Goal: Task Accomplishment & Management: Manage account settings

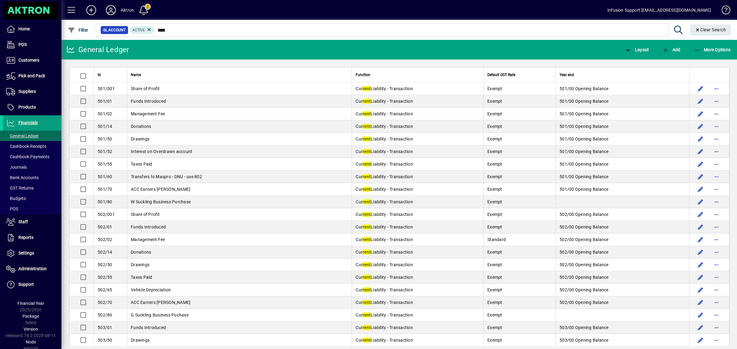
scroll to position [882, 0]
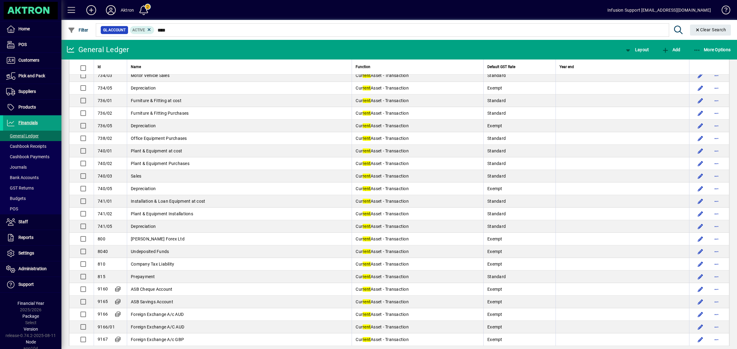
click at [108, 12] on icon at bounding box center [111, 10] width 12 height 10
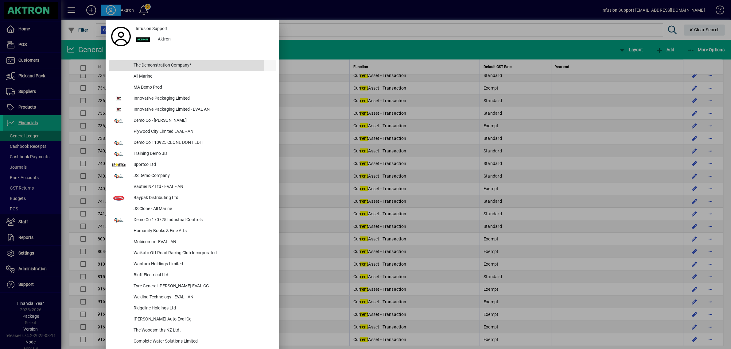
click at [151, 63] on div "The Demonstration Company*" at bounding box center [202, 65] width 147 height 11
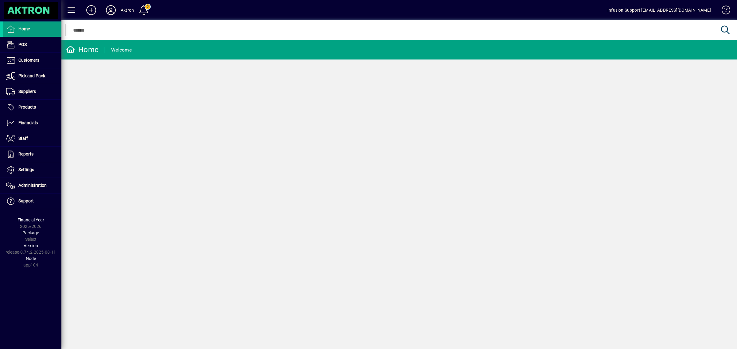
click at [114, 9] on icon at bounding box center [111, 10] width 12 height 10
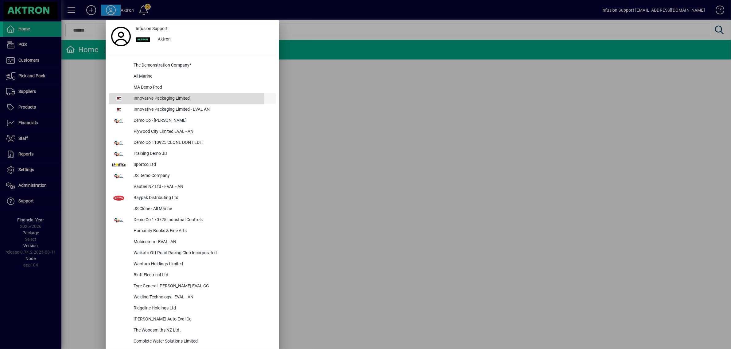
click at [139, 98] on div "Innovative Packaging Limited" at bounding box center [202, 98] width 147 height 11
